Goal: Information Seeking & Learning: Learn about a topic

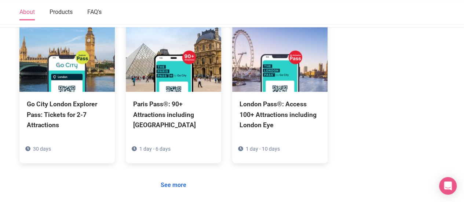
scroll to position [586, 0]
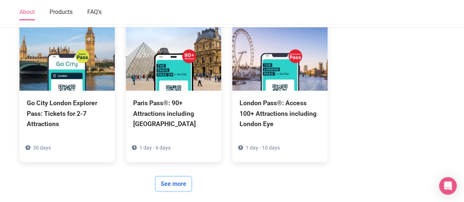
click at [173, 177] on link "See more" at bounding box center [173, 184] width 35 height 14
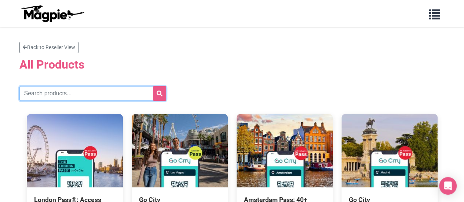
click at [91, 94] on input "text" at bounding box center [92, 93] width 147 height 15
type input "[GEOGRAPHIC_DATA]"
click at [153, 86] on button "submit" at bounding box center [159, 93] width 13 height 15
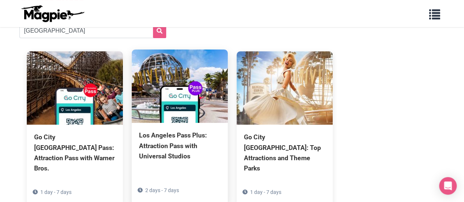
scroll to position [64, 0]
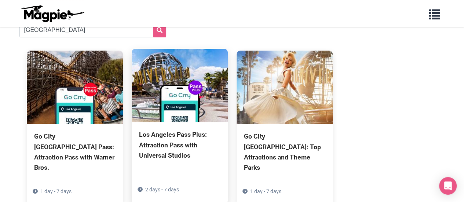
click at [159, 142] on div "Los Angeles Pass Plus: Attraction Pass with Universal Studios" at bounding box center [180, 145] width 82 height 31
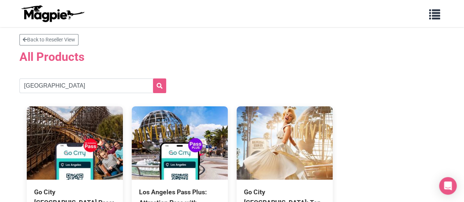
scroll to position [0, 0]
